Goal: Find contact information: Find contact information

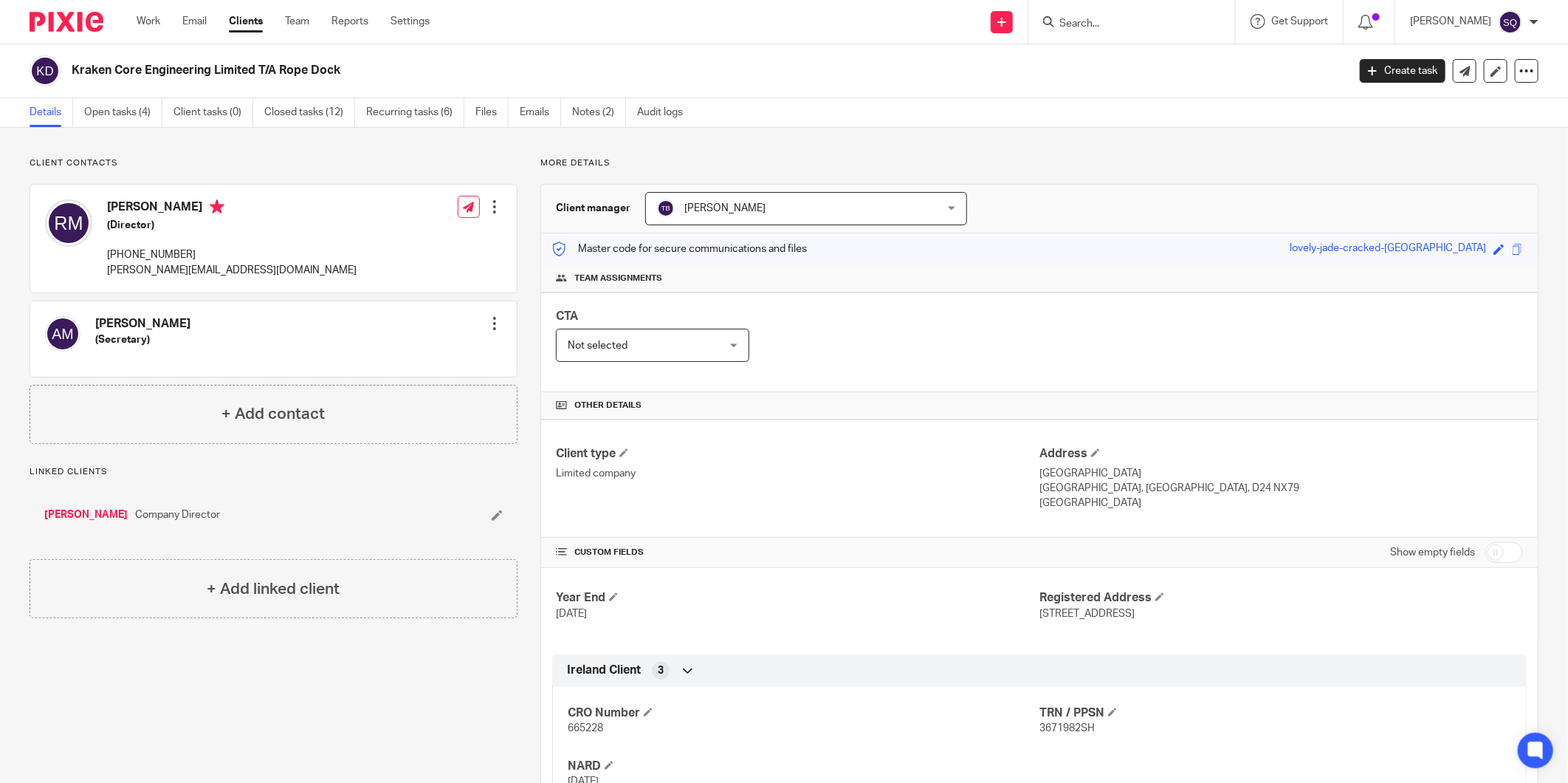
click at [1141, 25] on input "Search" at bounding box center [1125, 24] width 132 height 13
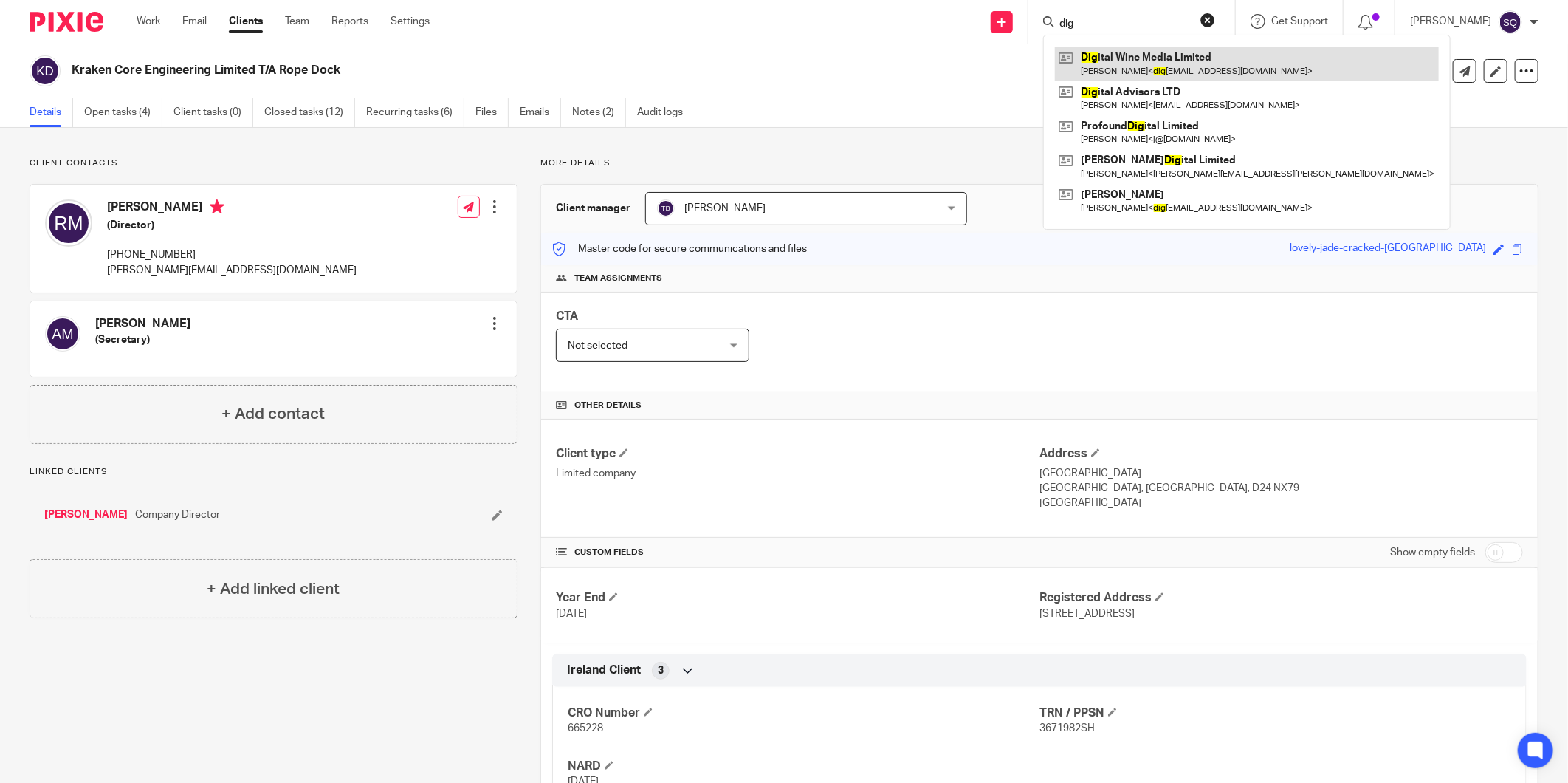
type input "dig"
click at [1145, 65] on link at bounding box center [1247, 62] width 384 height 34
click at [1126, 66] on link at bounding box center [1247, 62] width 384 height 34
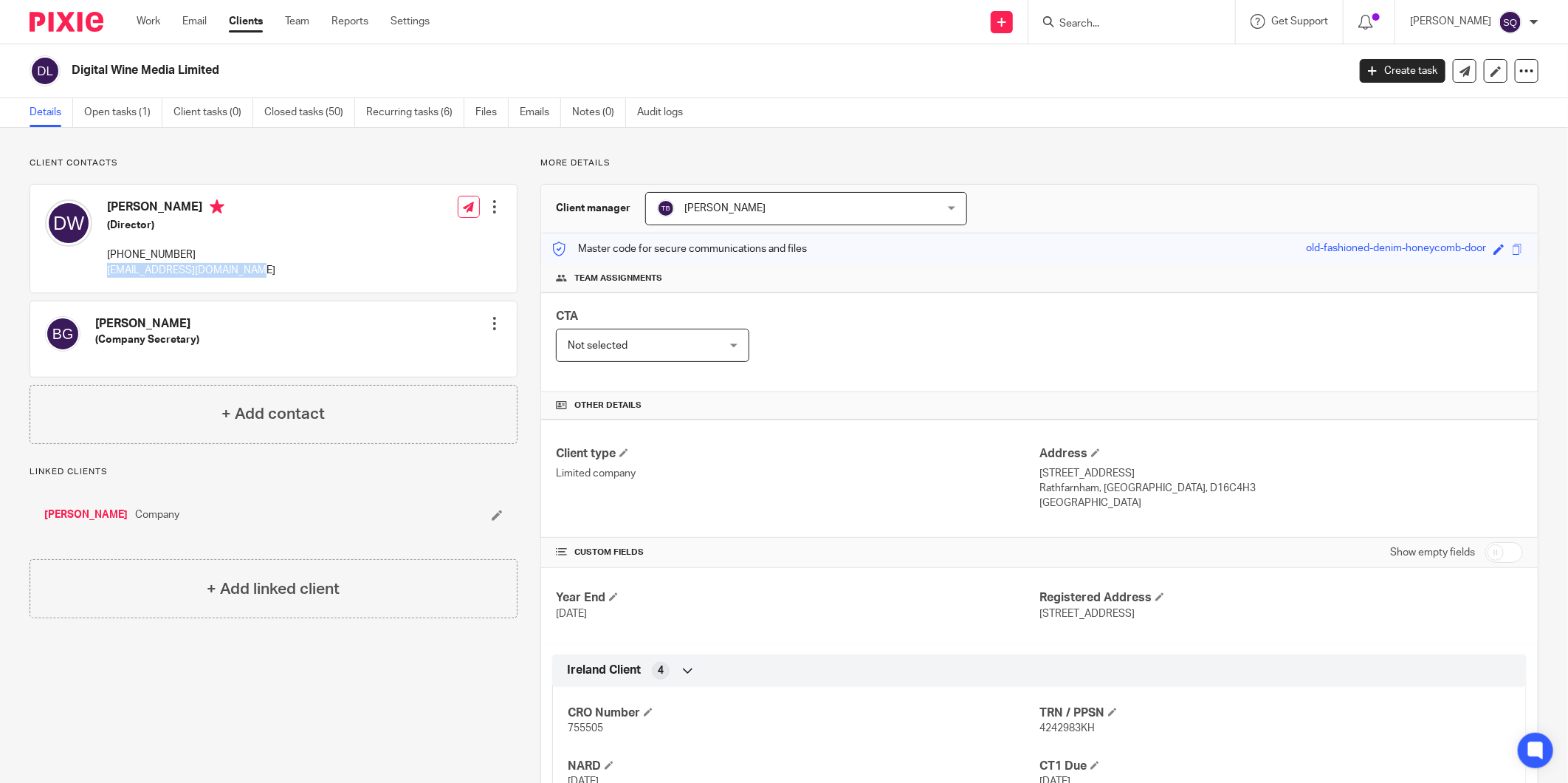
drag, startPoint x: 107, startPoint y: 270, endPoint x: 241, endPoint y: 270, distance: 134.0
click at [241, 270] on p "digitalwinemedia@gmail.com" at bounding box center [191, 270] width 168 height 14
copy p "digitalwinemedia@gmail.com"
click at [1141, 18] on input "Search" at bounding box center [1125, 24] width 132 height 13
type input "augment"
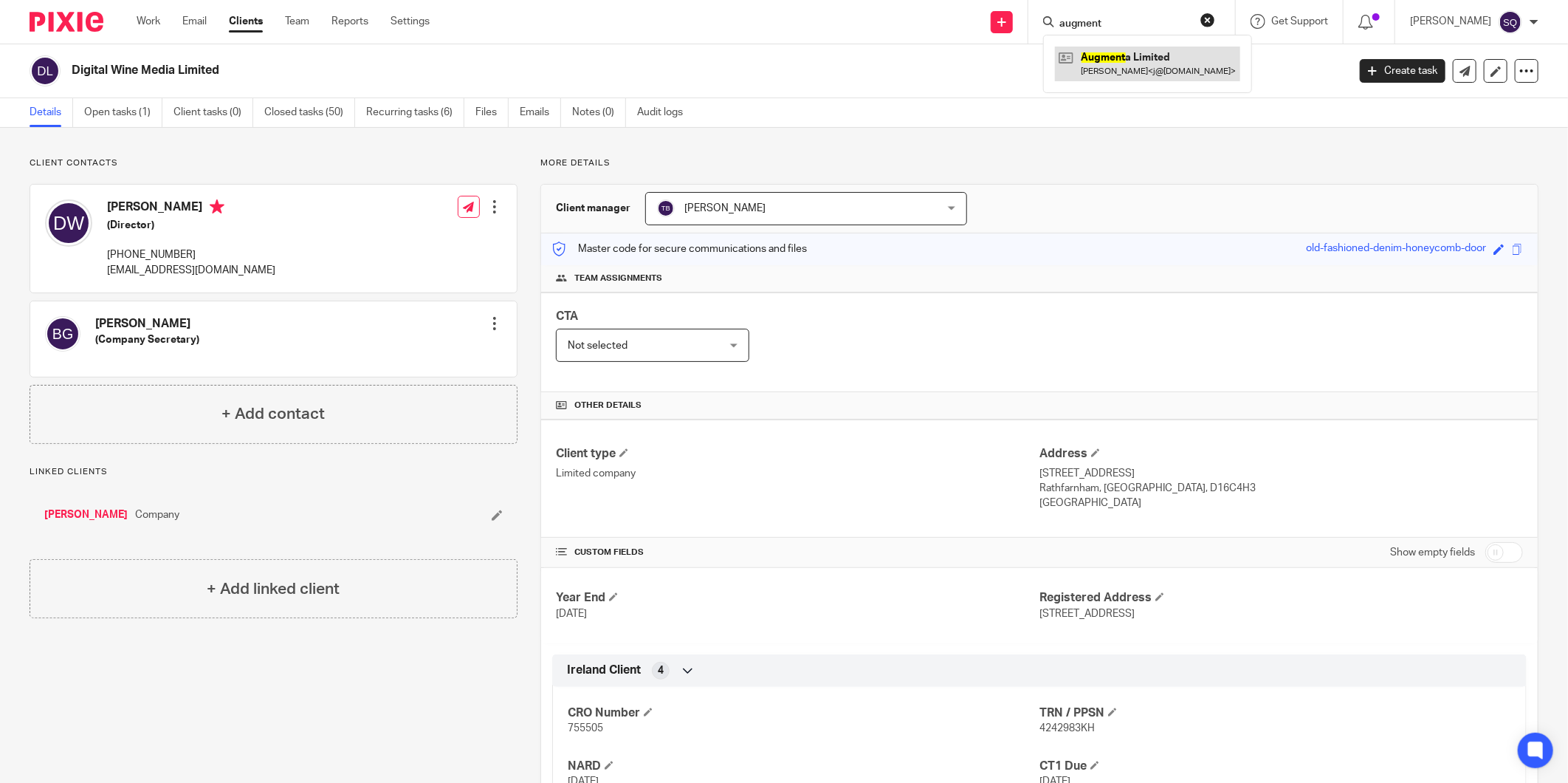
click at [1145, 56] on link at bounding box center [1147, 62] width 185 height 34
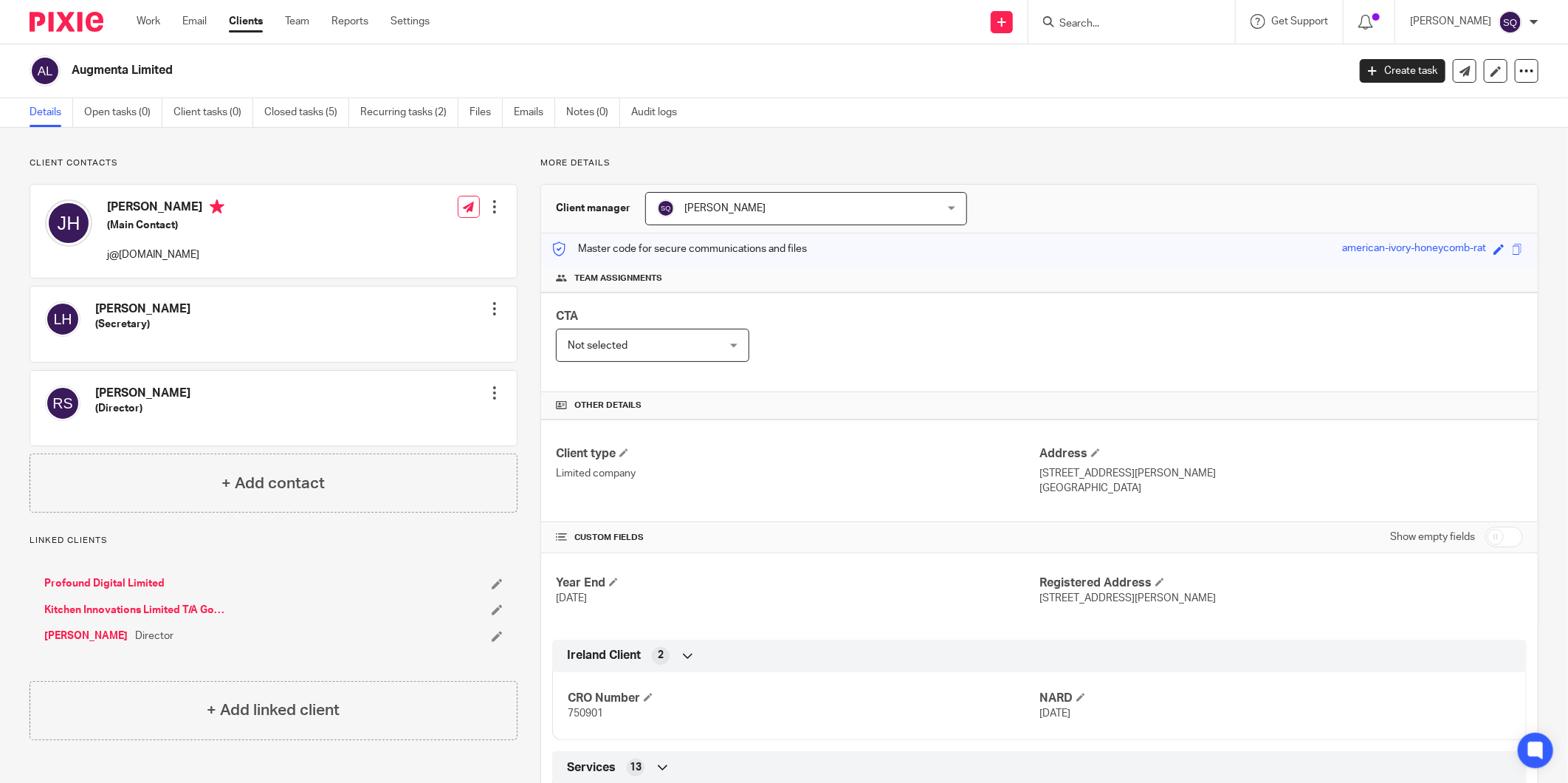
drag, startPoint x: 105, startPoint y: 253, endPoint x: 208, endPoint y: 268, distance: 104.1
click at [208, 268] on div "[PERSON_NAME] (Main Contact) j@[DOMAIN_NAME]" at bounding box center [134, 231] width 179 height 79
copy p "j@[DOMAIN_NAME]"
